Goal: Task Accomplishment & Management: Manage account settings

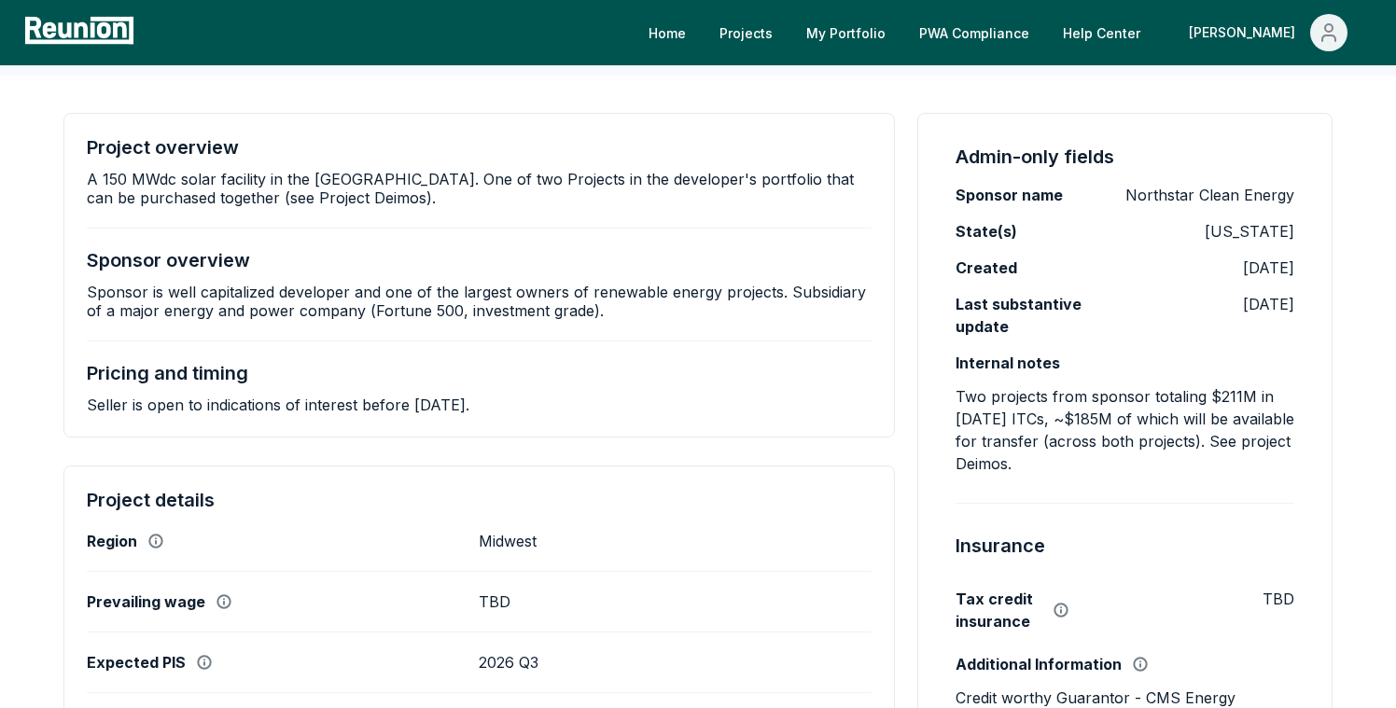
scroll to position [249, 0]
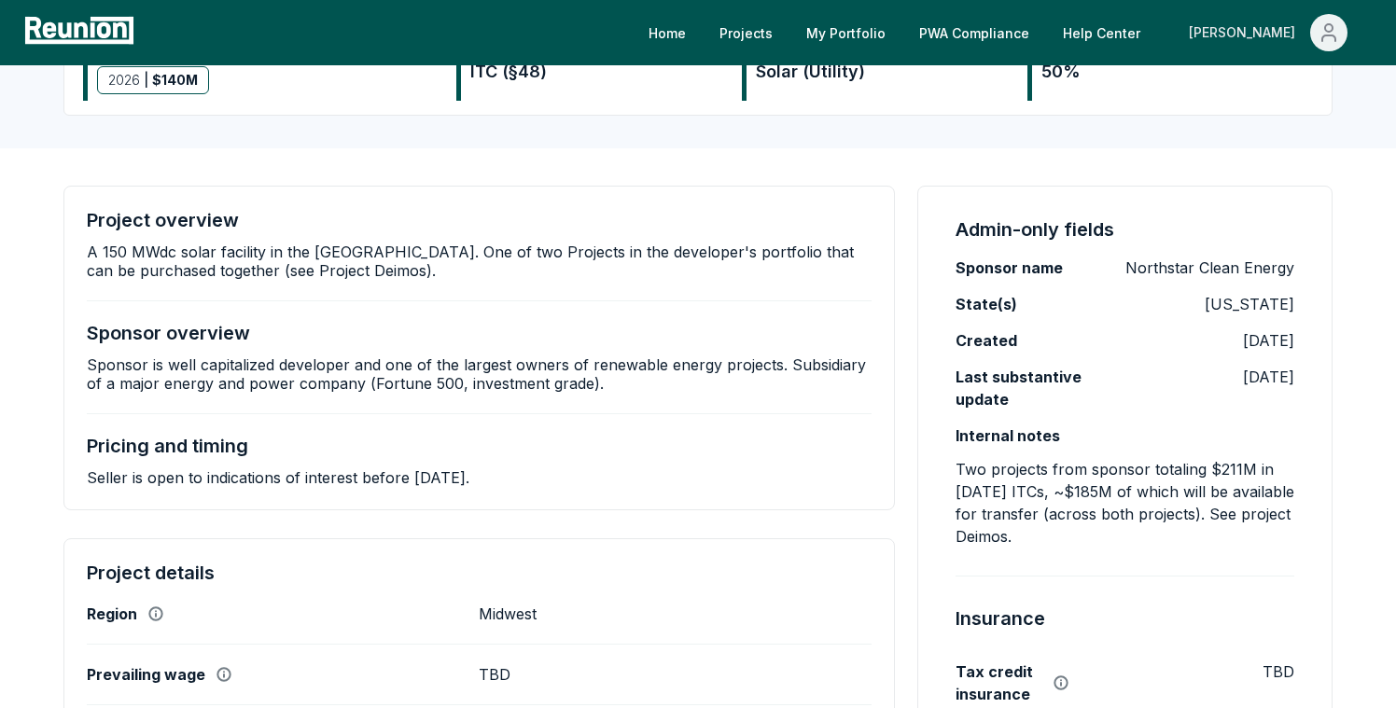
click at [1312, 27] on span "Main" at bounding box center [1328, 32] width 37 height 37
click at [1270, 97] on p "Admin Portal" at bounding box center [1293, 100] width 77 height 22
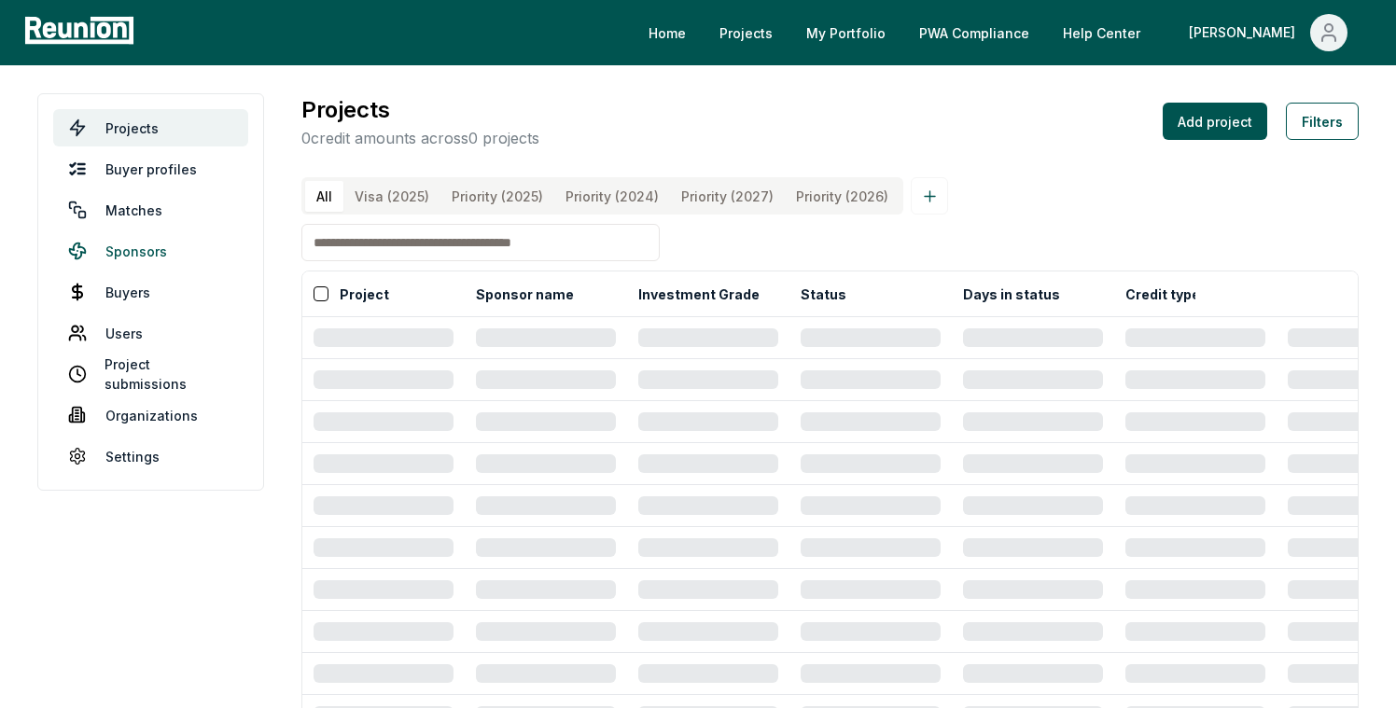
click at [114, 252] on link "Sponsors" at bounding box center [150, 250] width 195 height 37
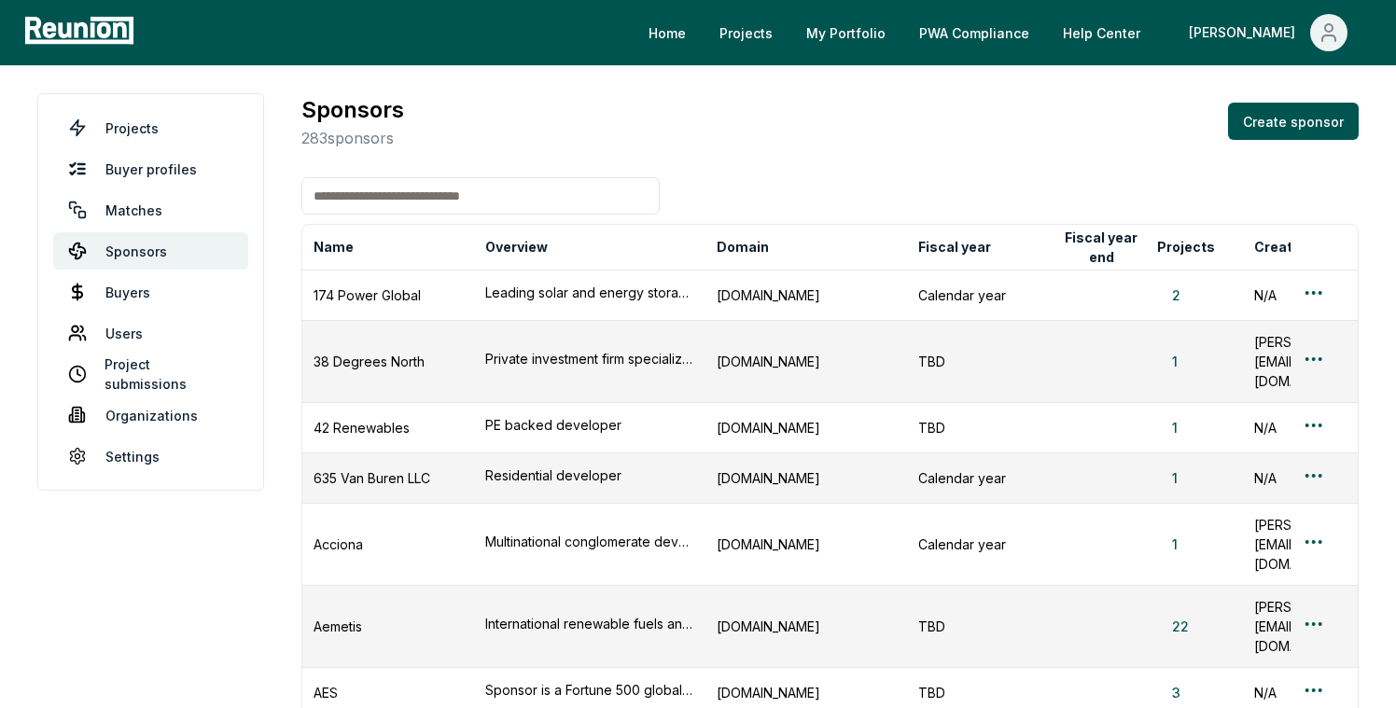
click at [395, 195] on input at bounding box center [480, 195] width 358 height 37
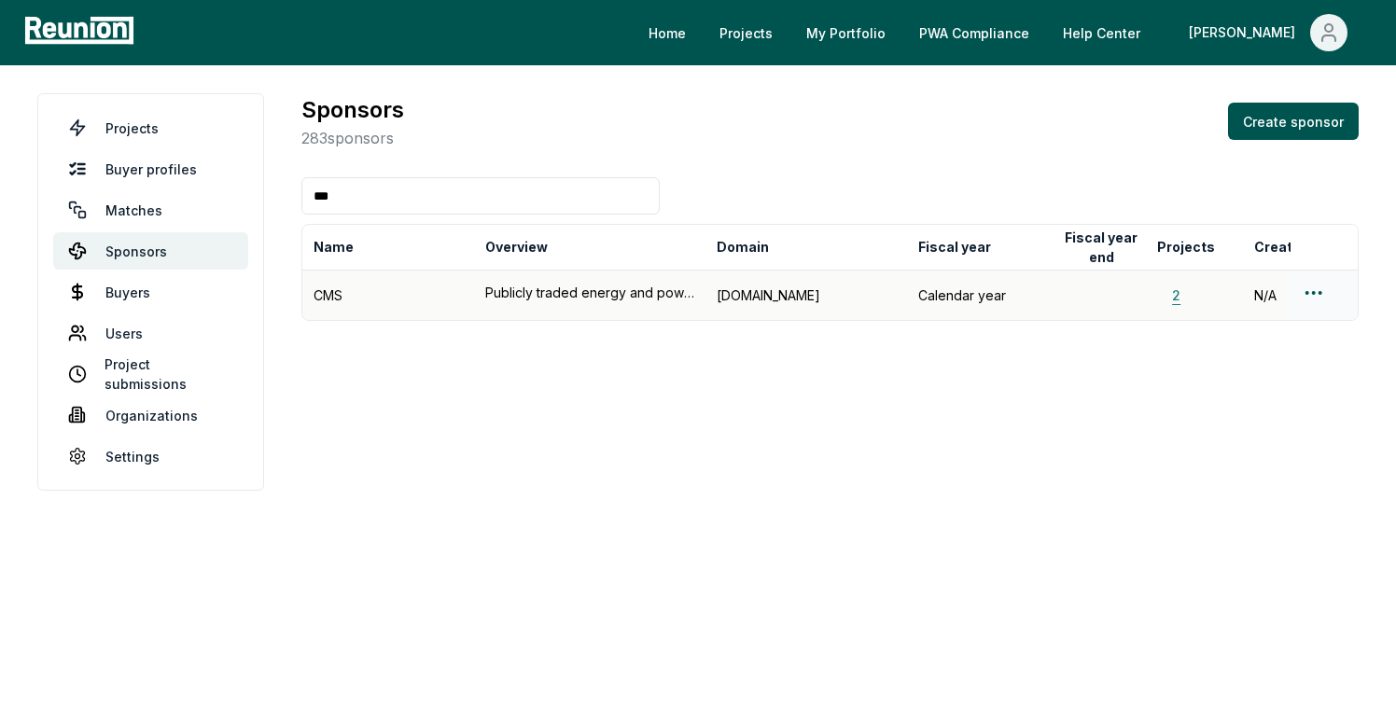
click at [1170, 298] on button "2" at bounding box center [1176, 296] width 38 height 20
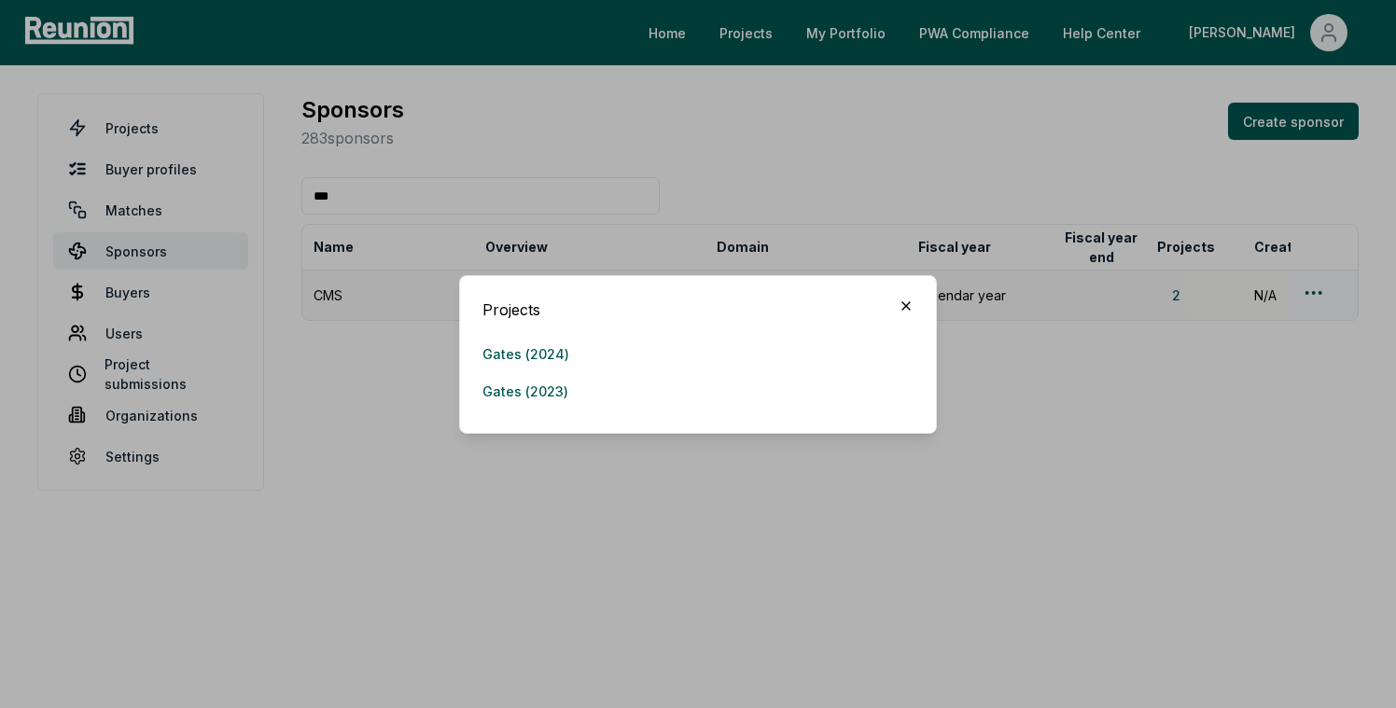
click at [910, 304] on icon "button" at bounding box center [906, 306] width 15 height 15
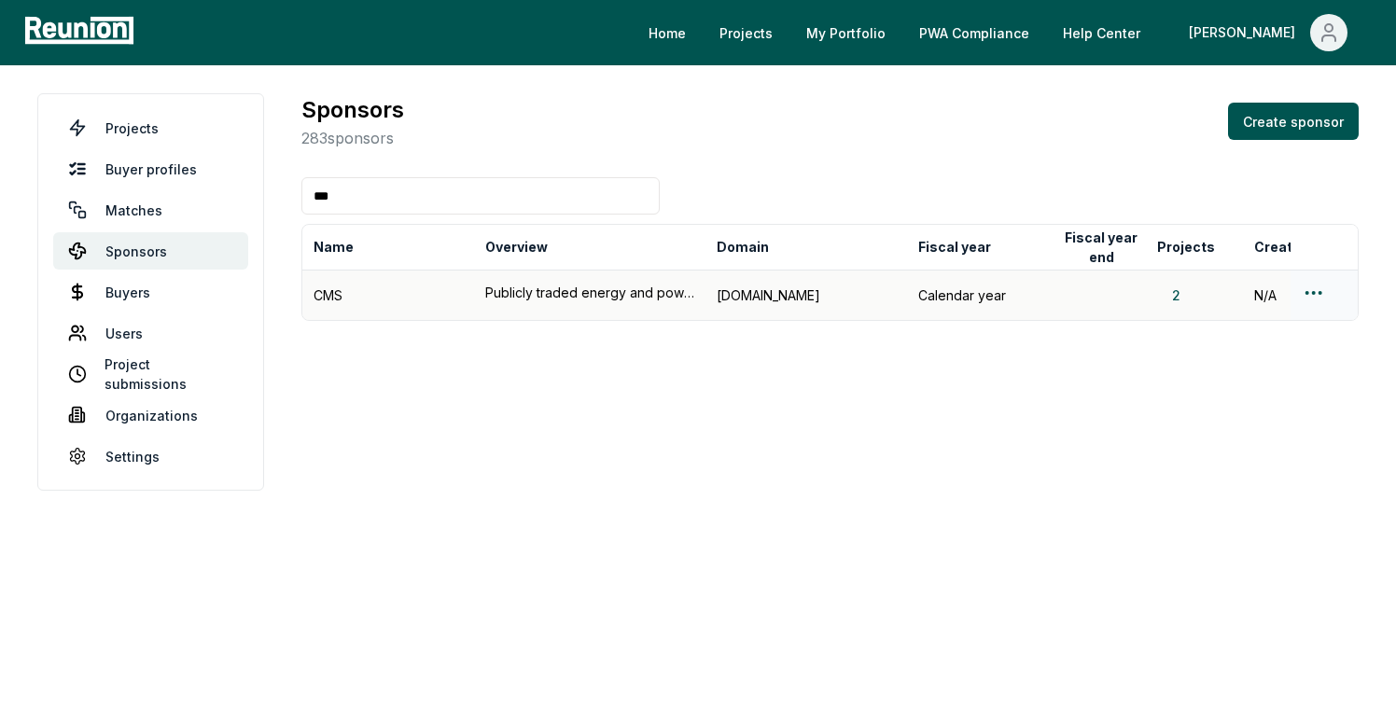
click at [380, 194] on input "***" at bounding box center [480, 195] width 358 height 37
type input "*"
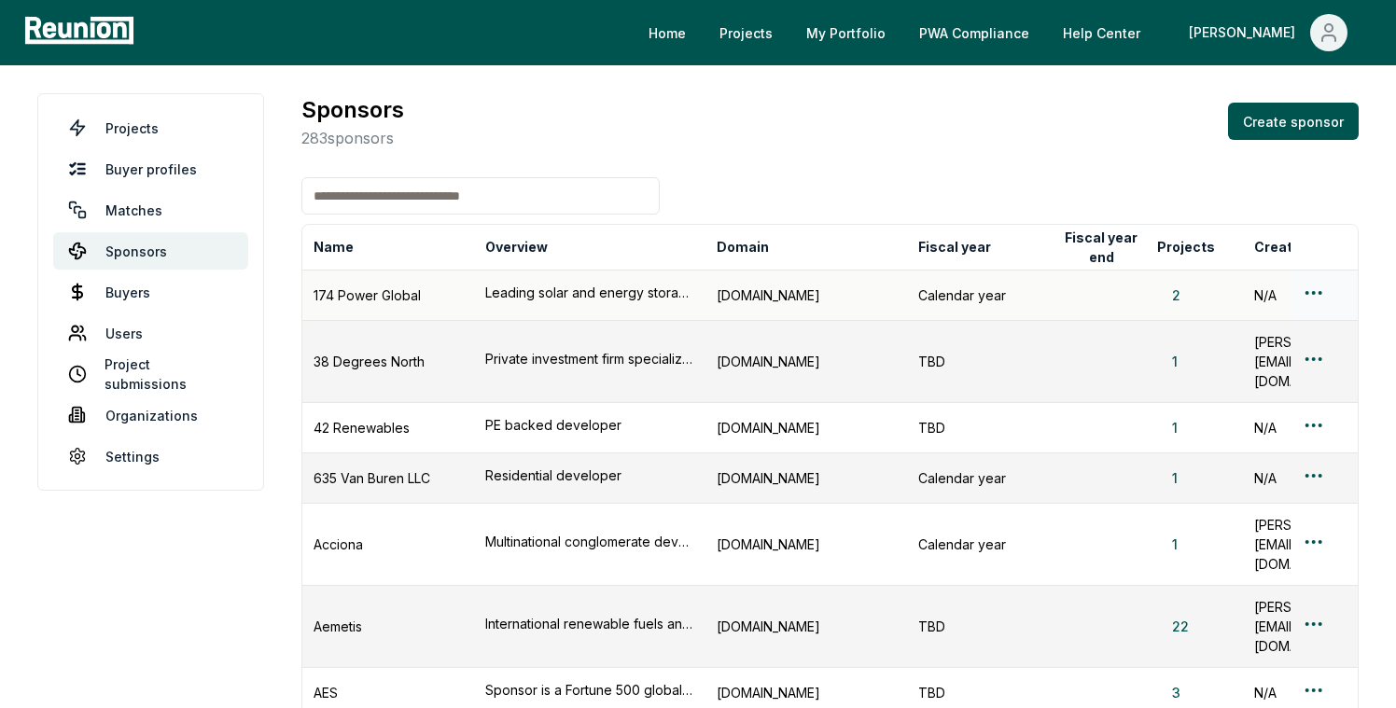
click at [431, 184] on input at bounding box center [480, 195] width 358 height 37
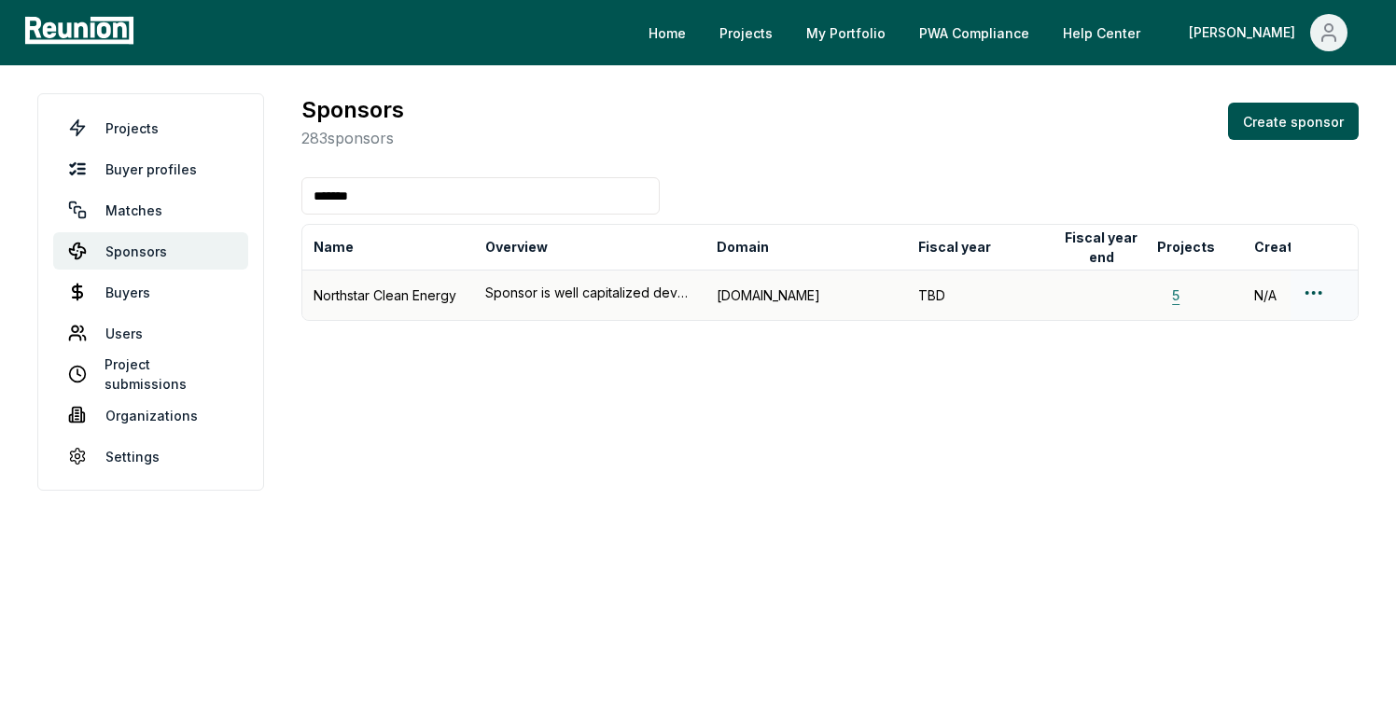
type input "*******"
click at [1176, 298] on button "5" at bounding box center [1175, 296] width 37 height 20
click at [1334, 297] on div at bounding box center [1324, 295] width 45 height 27
click at [1315, 295] on html "Please visit us on your desktop We're working on making our marketplace mobile-…" at bounding box center [698, 354] width 1396 height 708
click at [1249, 365] on div "Edit sponsor" at bounding box center [1291, 366] width 177 height 31
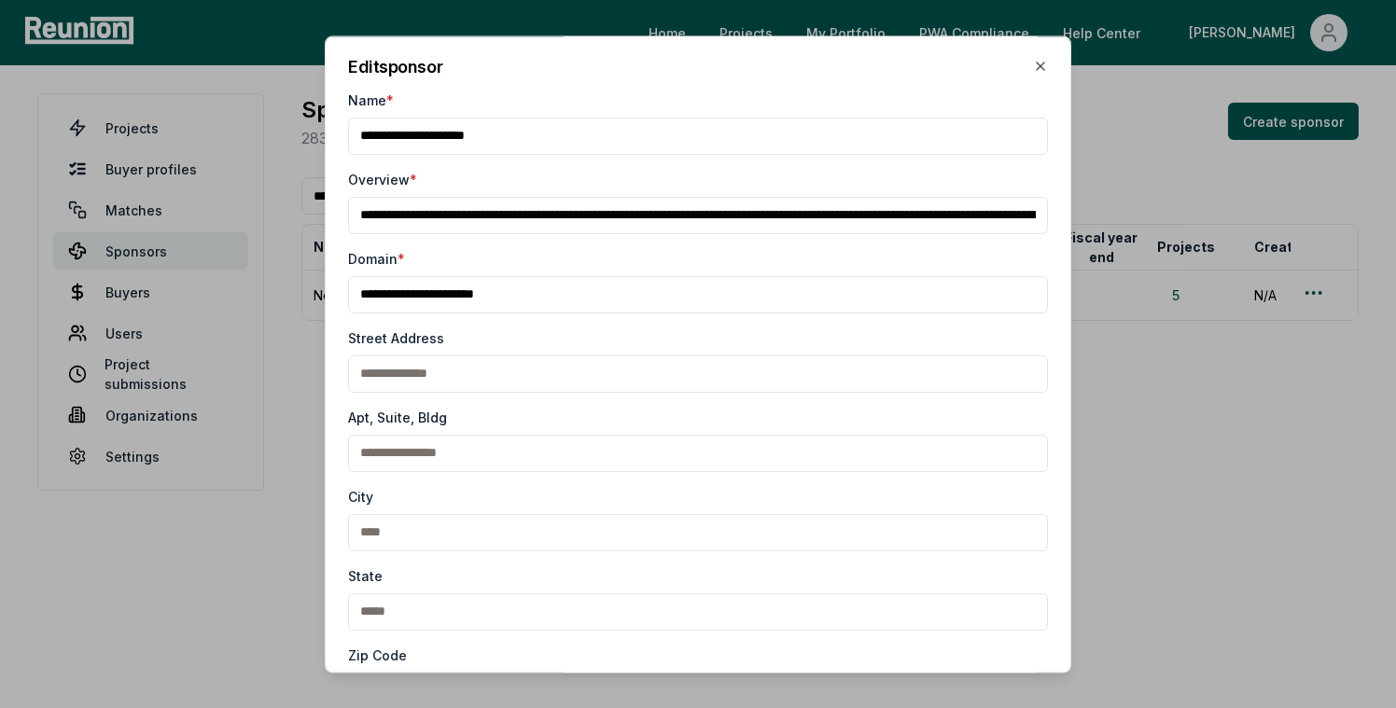
scroll to position [382, 0]
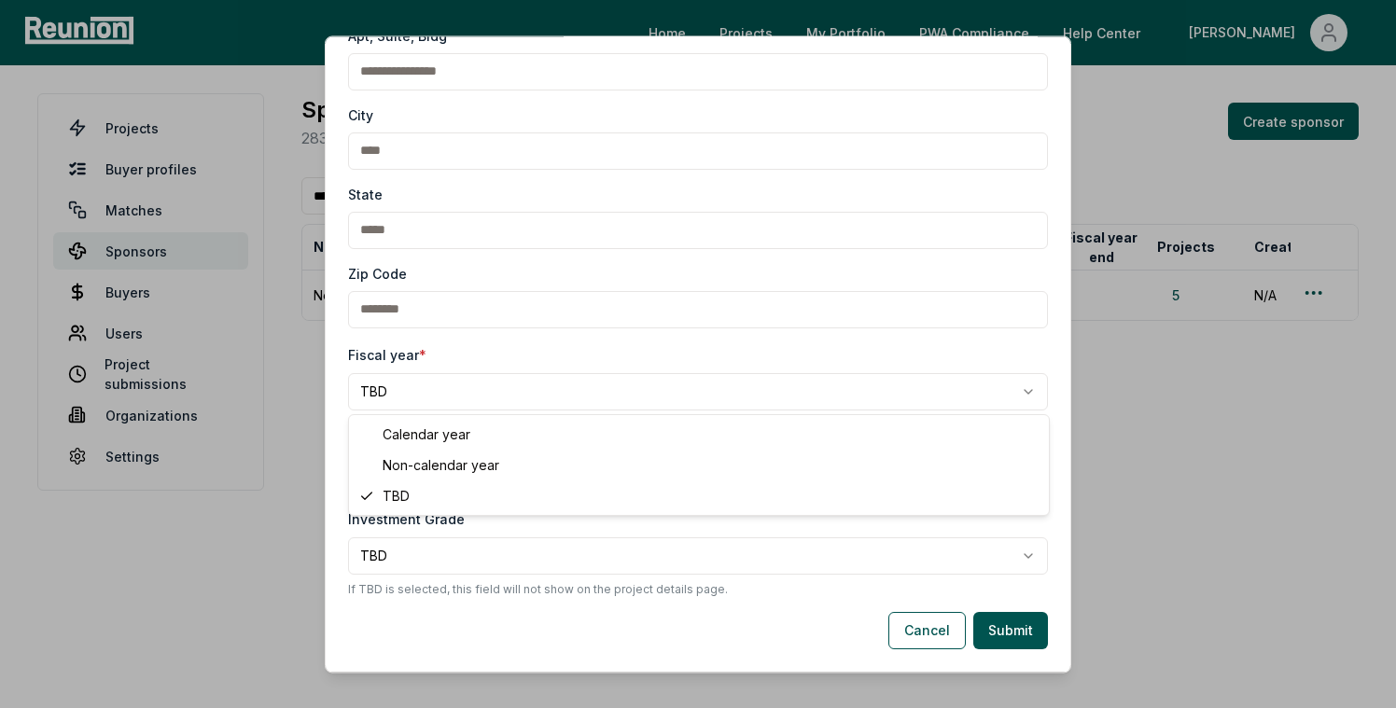
click at [415, 389] on body "**********" at bounding box center [698, 354] width 1396 height 708
select select "**********"
click at [988, 619] on button "Submit" at bounding box center [1011, 630] width 75 height 37
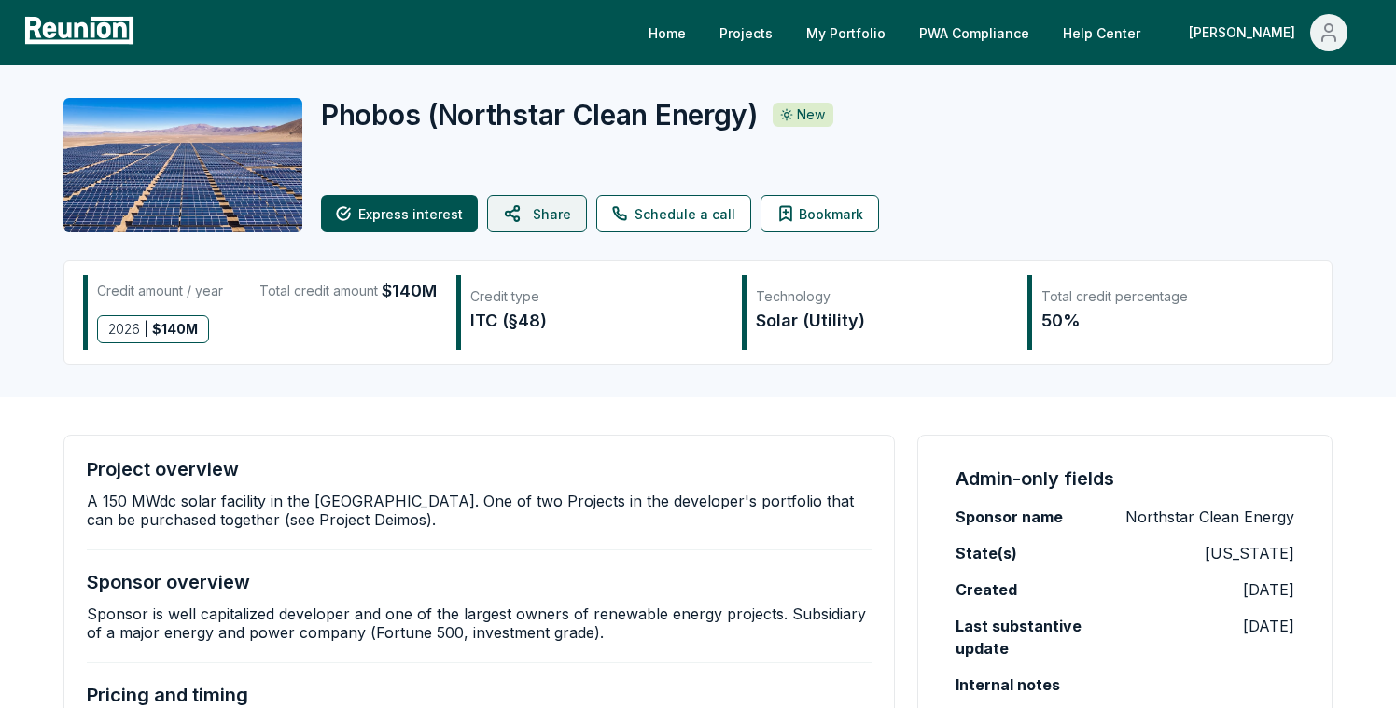
click at [529, 215] on button "Share" at bounding box center [537, 213] width 100 height 37
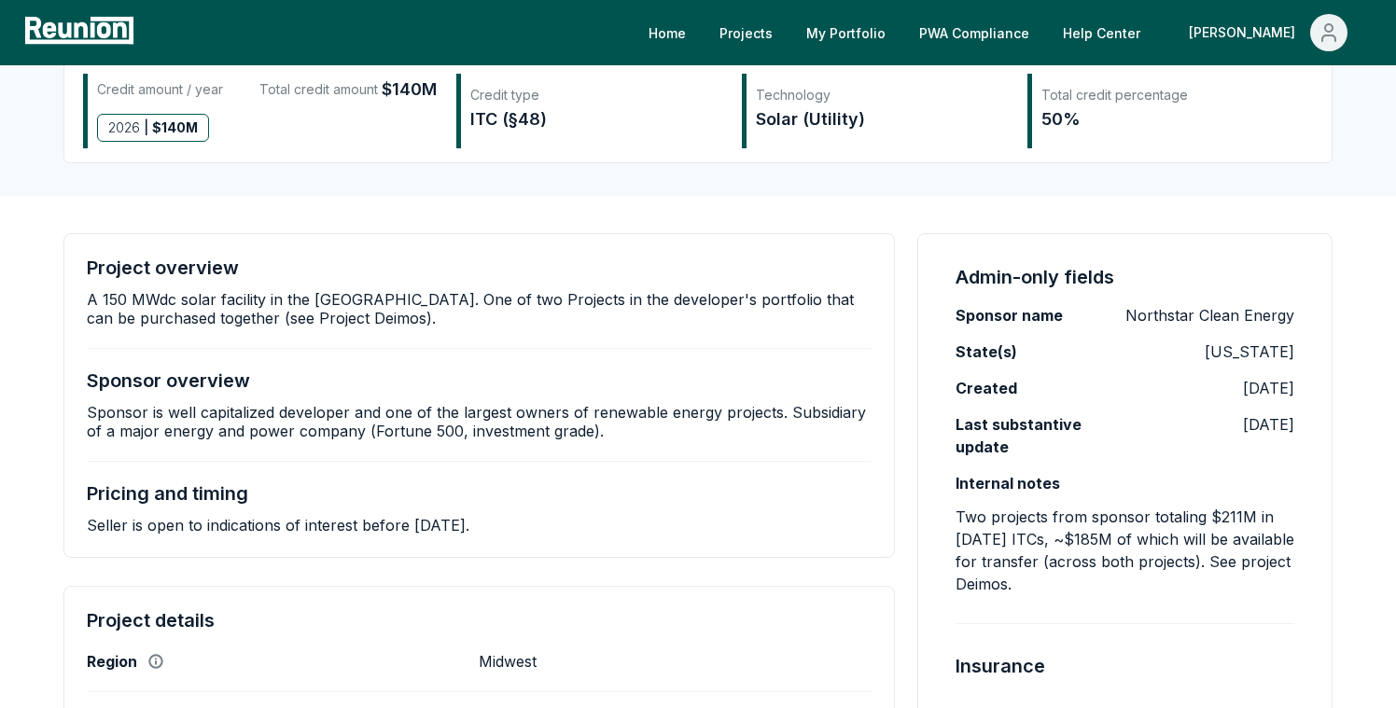
scroll to position [21, 0]
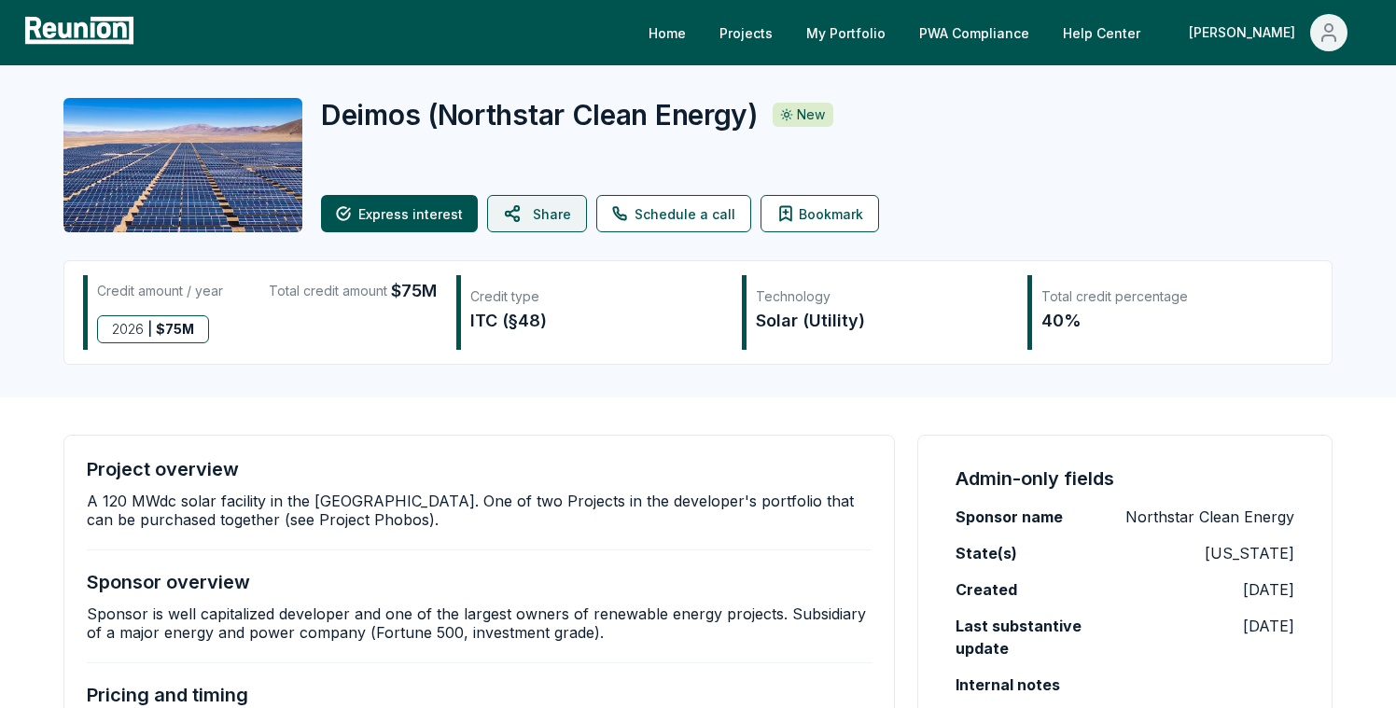
click at [505, 209] on icon at bounding box center [514, 213] width 22 height 45
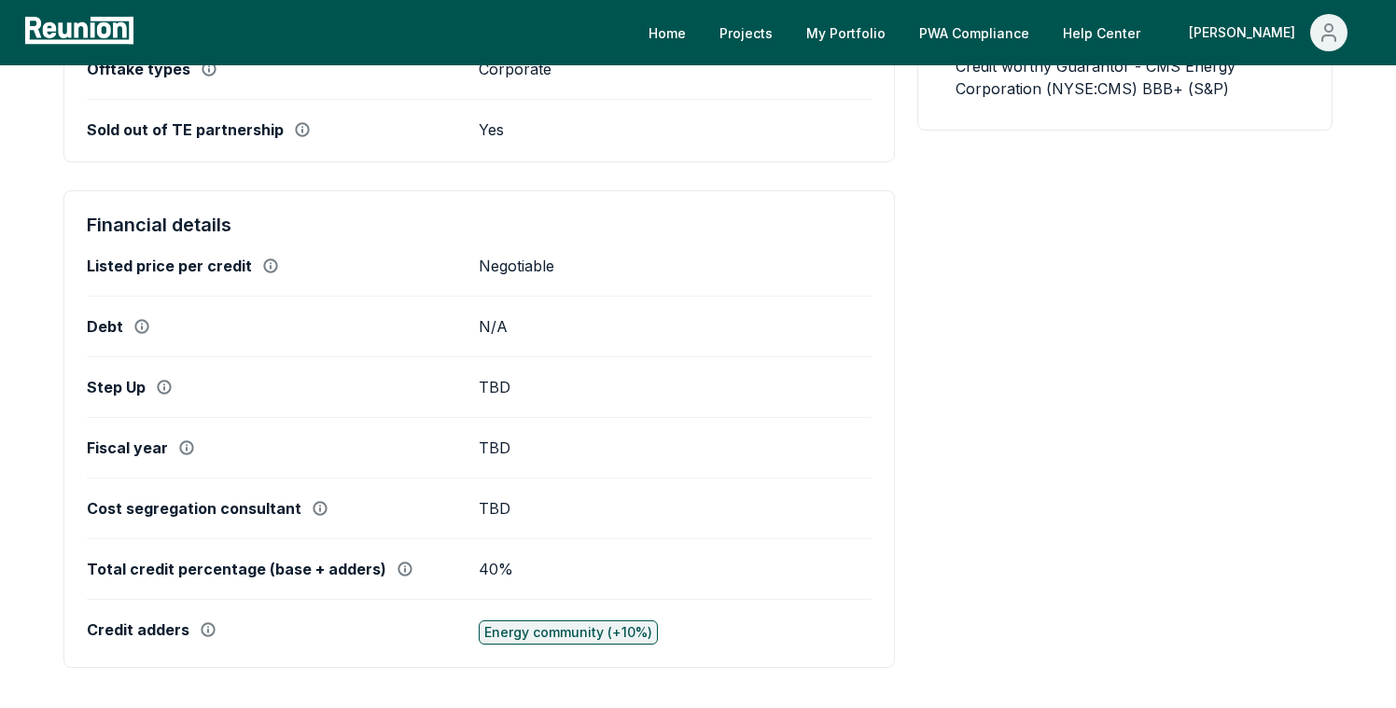
scroll to position [1013, 0]
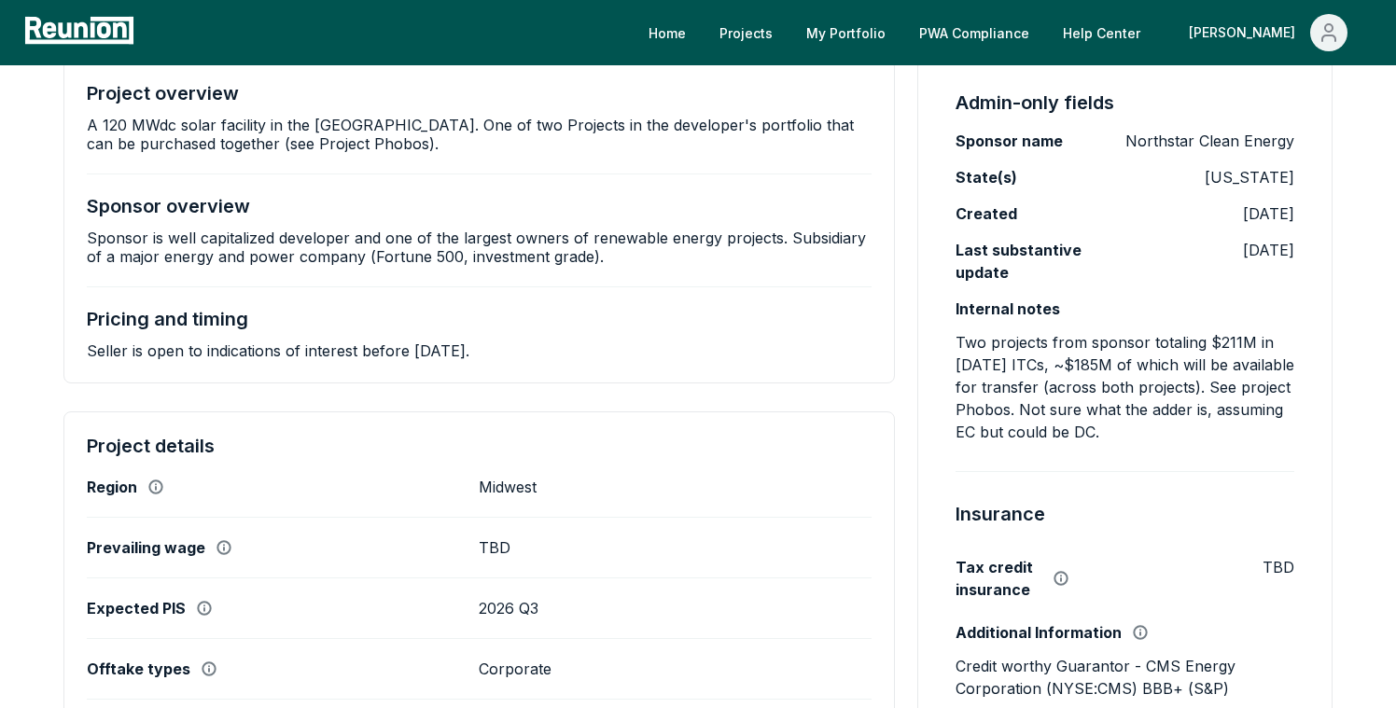
scroll to position [497, 0]
